Goal: Information Seeking & Learning: Learn about a topic

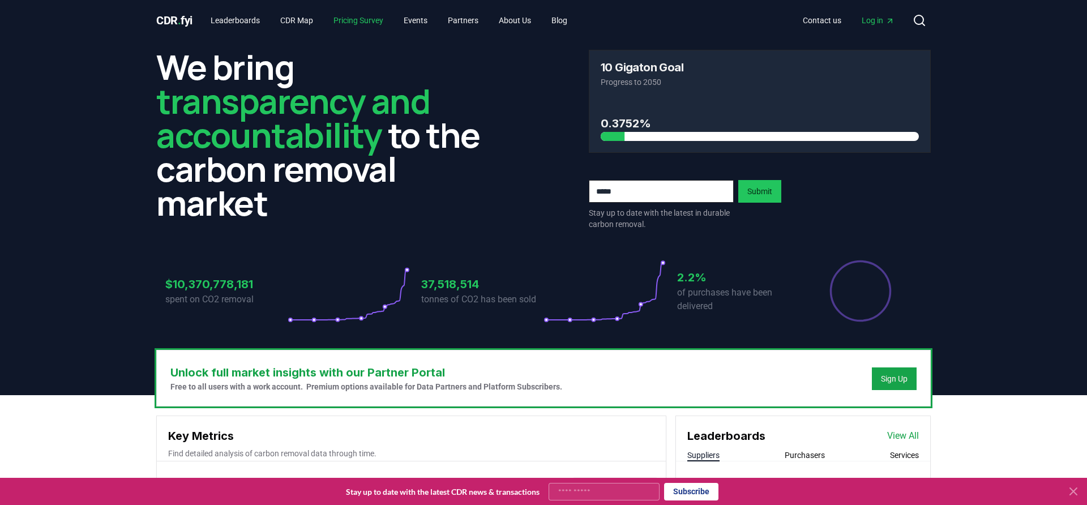
click at [355, 23] on link "Pricing Survey" at bounding box center [358, 20] width 68 height 20
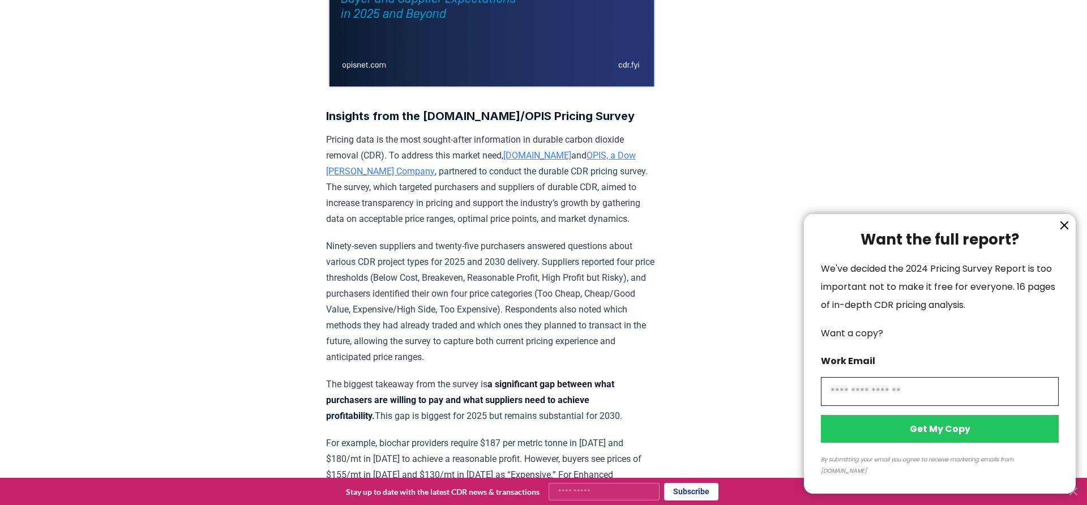
scroll to position [291, 0]
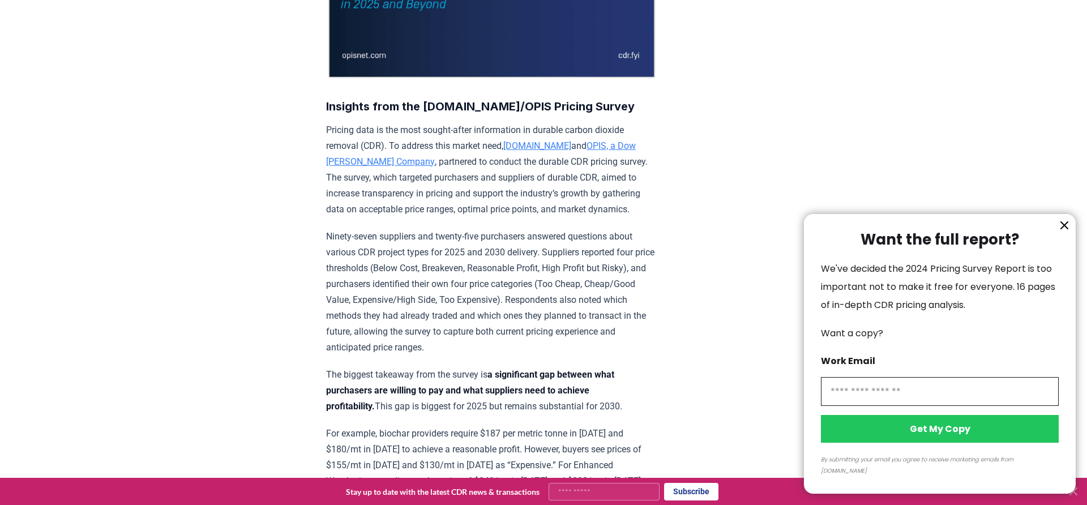
click at [1063, 229] on icon "information" at bounding box center [1064, 225] width 7 height 7
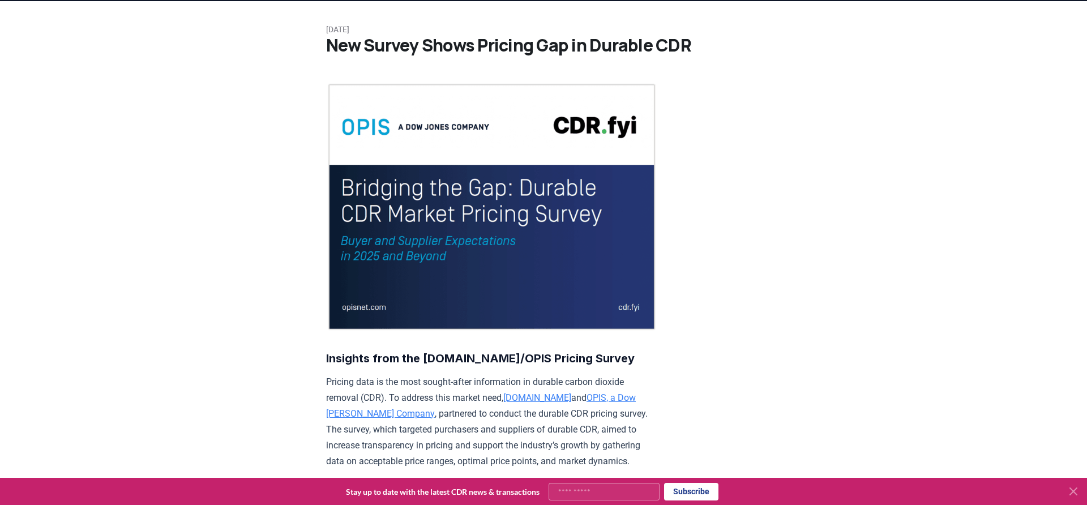
scroll to position [0, 0]
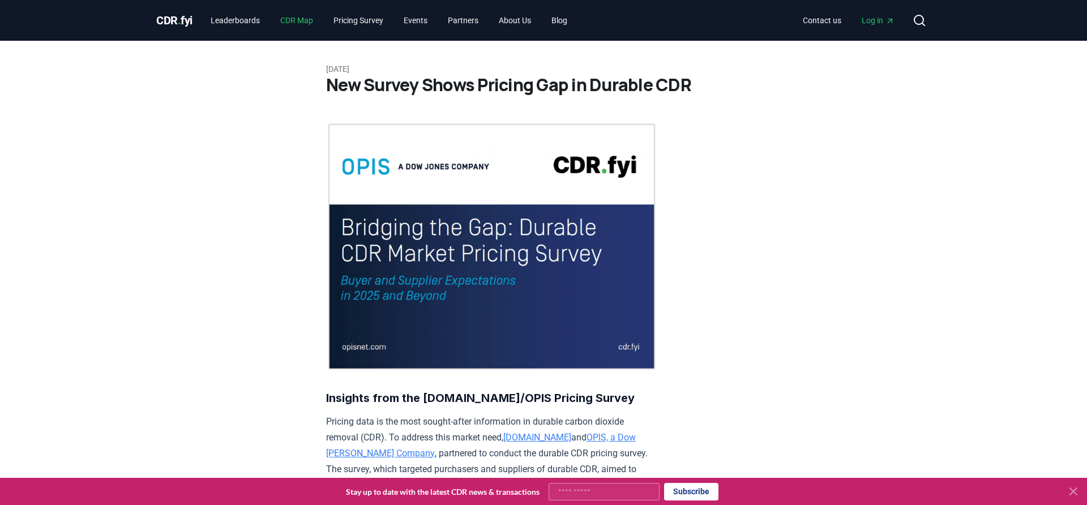
click at [295, 20] on link "CDR Map" at bounding box center [296, 20] width 51 height 20
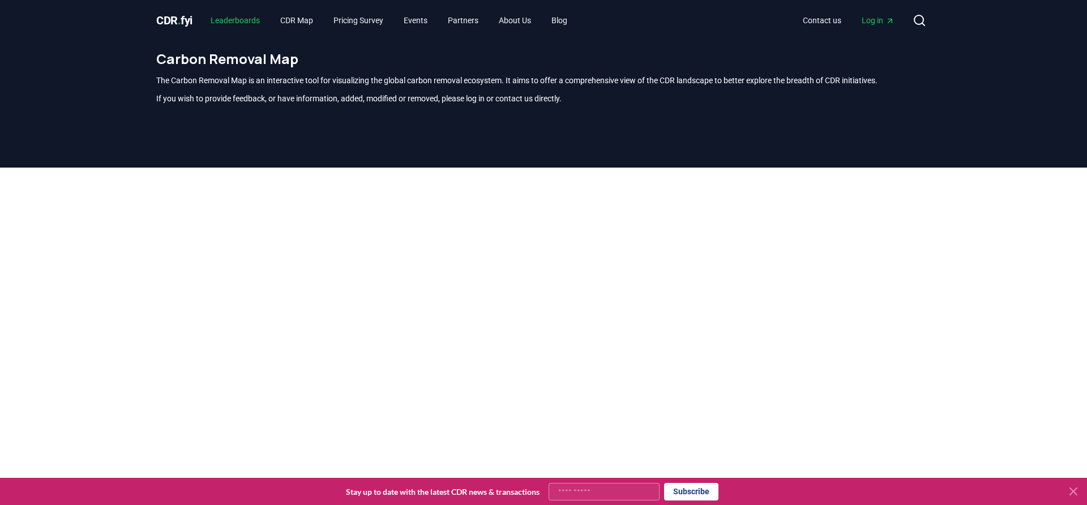
click at [255, 21] on link "Leaderboards" at bounding box center [234, 20] width 67 height 20
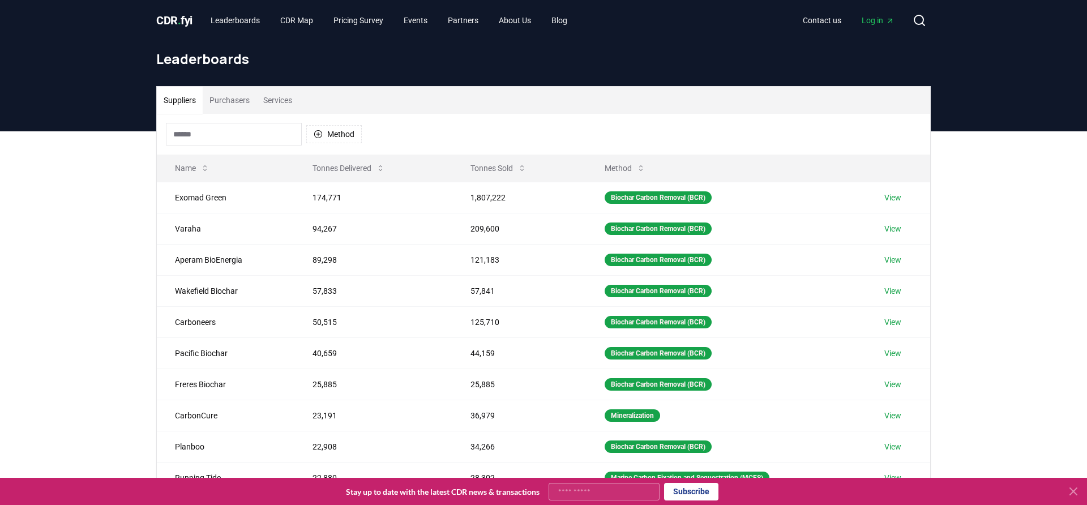
click at [248, 102] on button "Purchasers" at bounding box center [230, 100] width 54 height 27
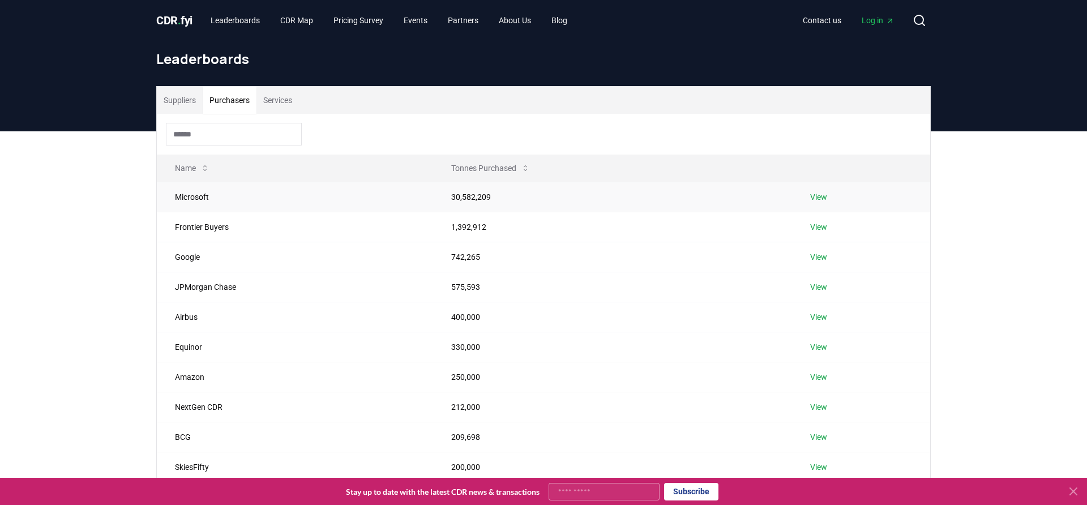
click at [820, 196] on link "View" at bounding box center [818, 196] width 17 height 11
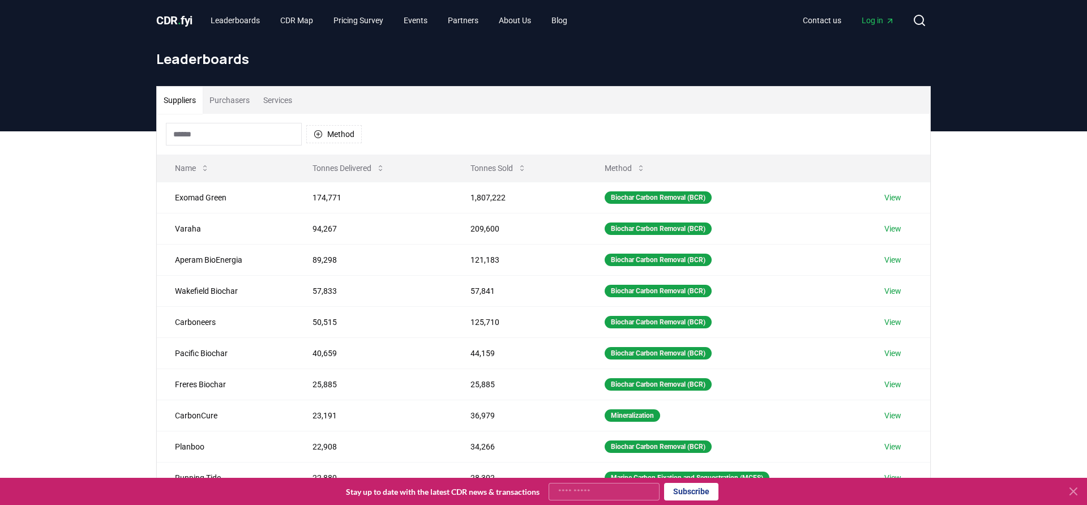
click at [248, 137] on input at bounding box center [234, 134] width 136 height 23
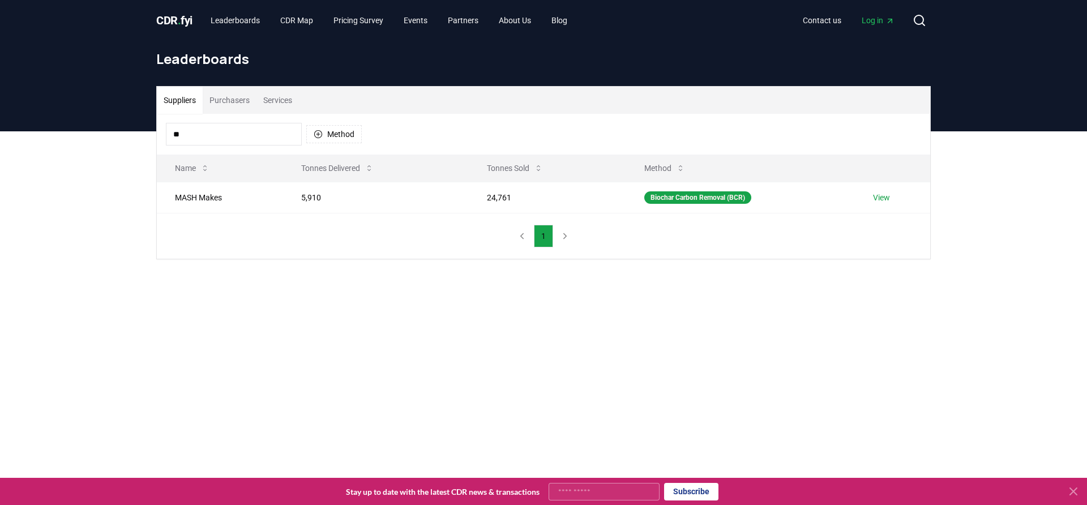
type input "*"
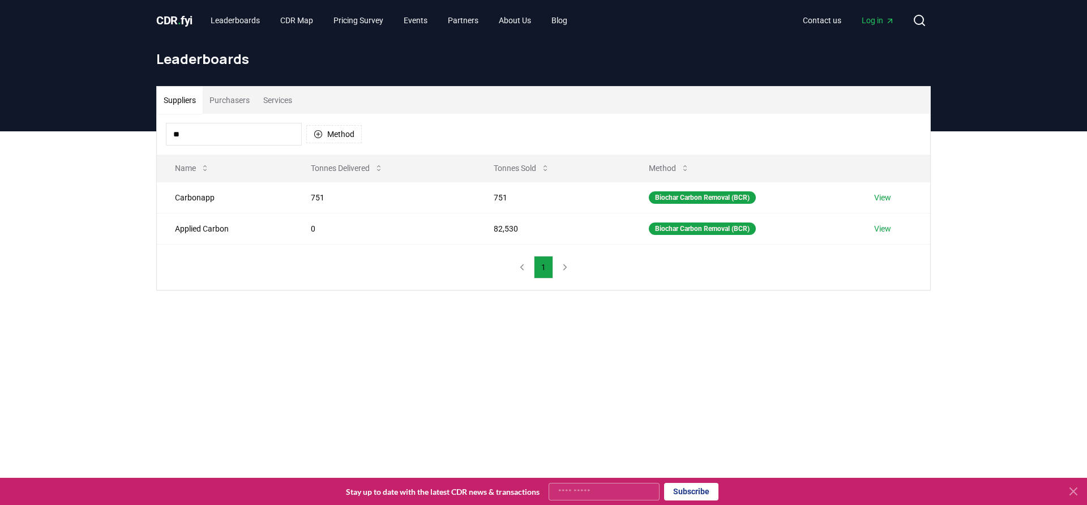
type input "*"
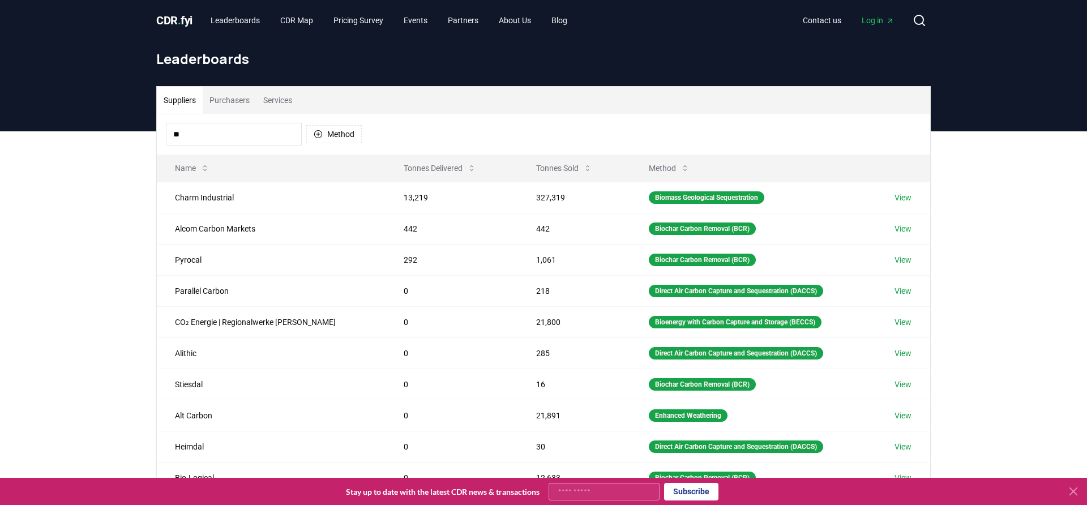
type input "*"
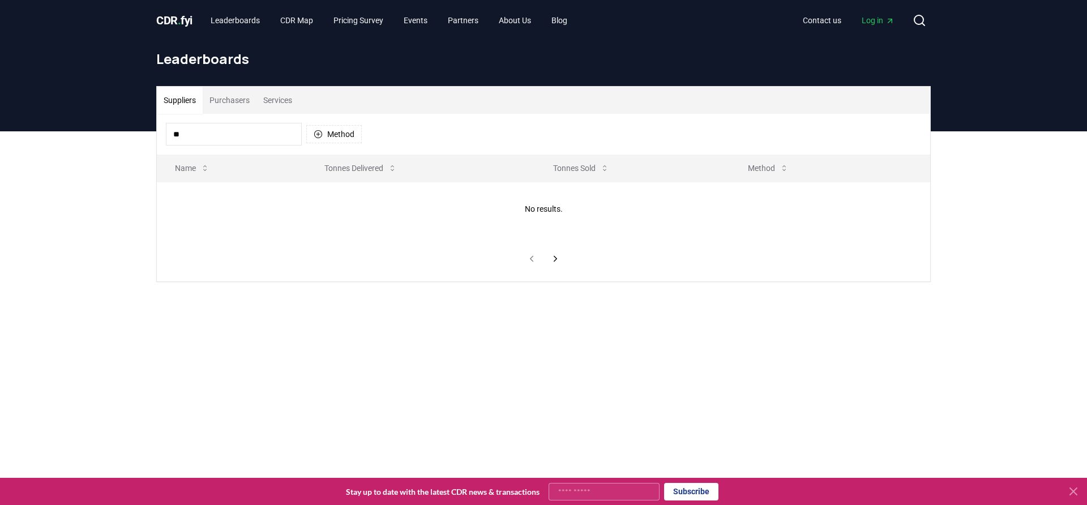
type input "*"
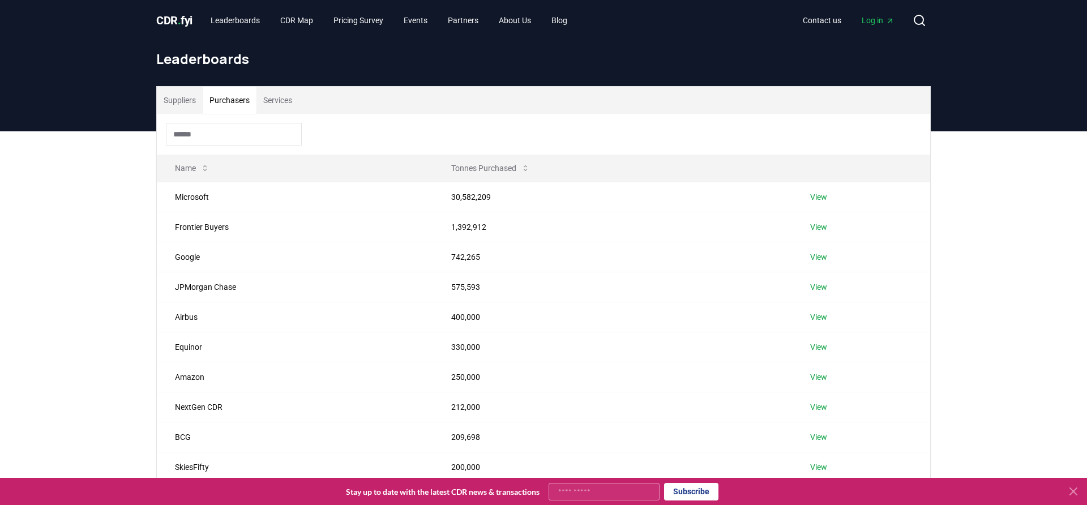
click at [235, 101] on button "Purchasers" at bounding box center [230, 100] width 54 height 27
click at [237, 136] on input at bounding box center [234, 134] width 136 height 23
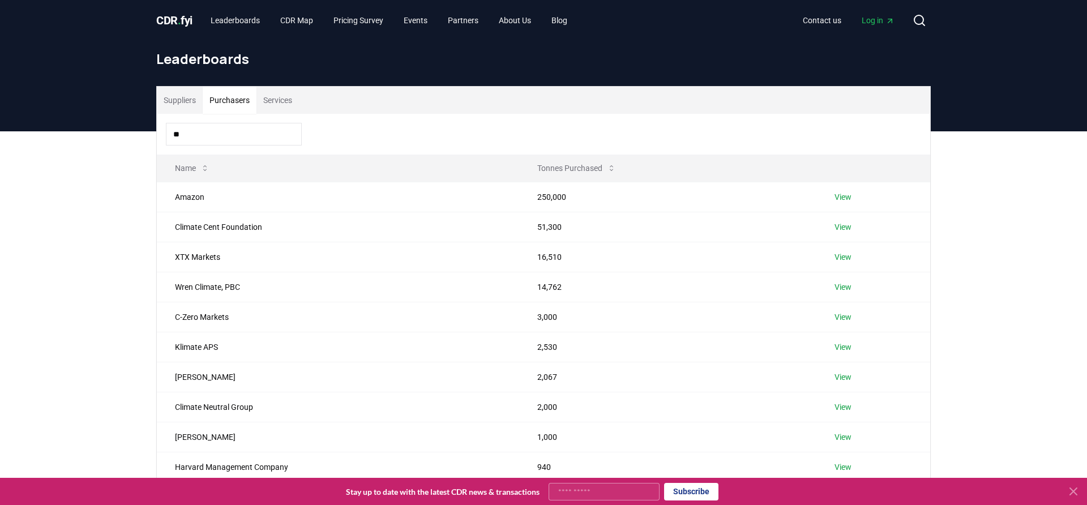
type input "*"
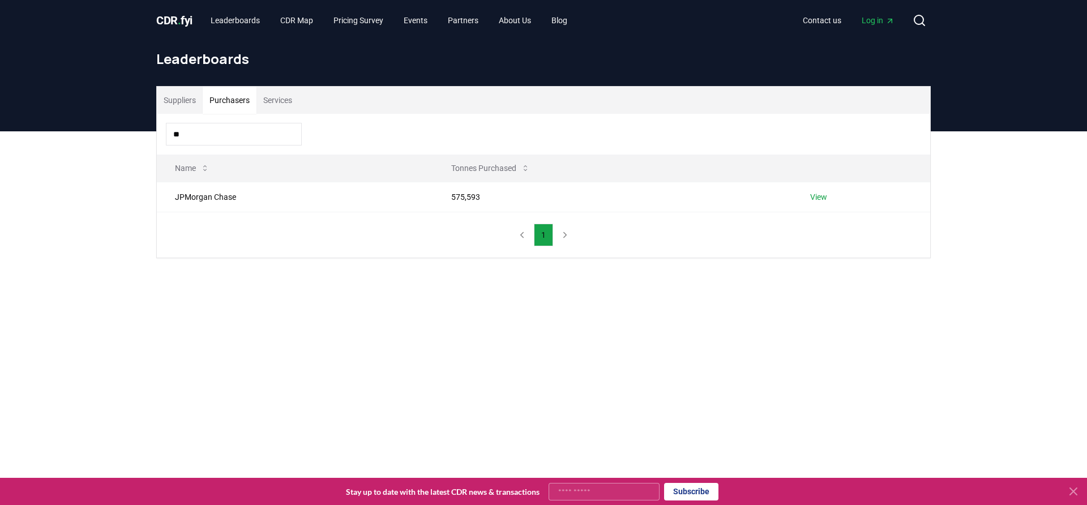
type input "*"
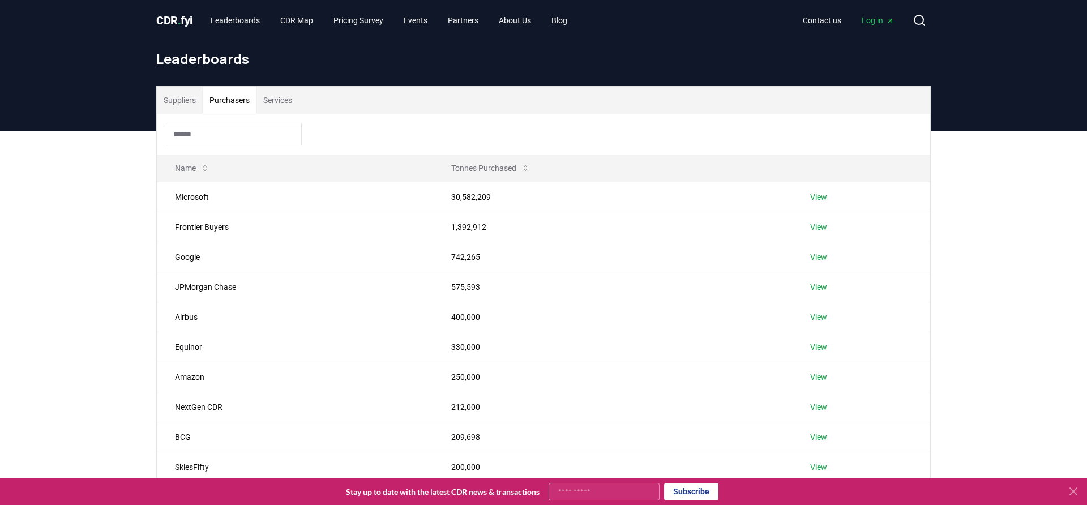
click at [103, 300] on div "Suppliers Purchasers Services Name Tonnes Purchased Microsoft 30,582,209 View F…" at bounding box center [543, 352] width 1087 height 442
